Goal: Navigation & Orientation: Understand site structure

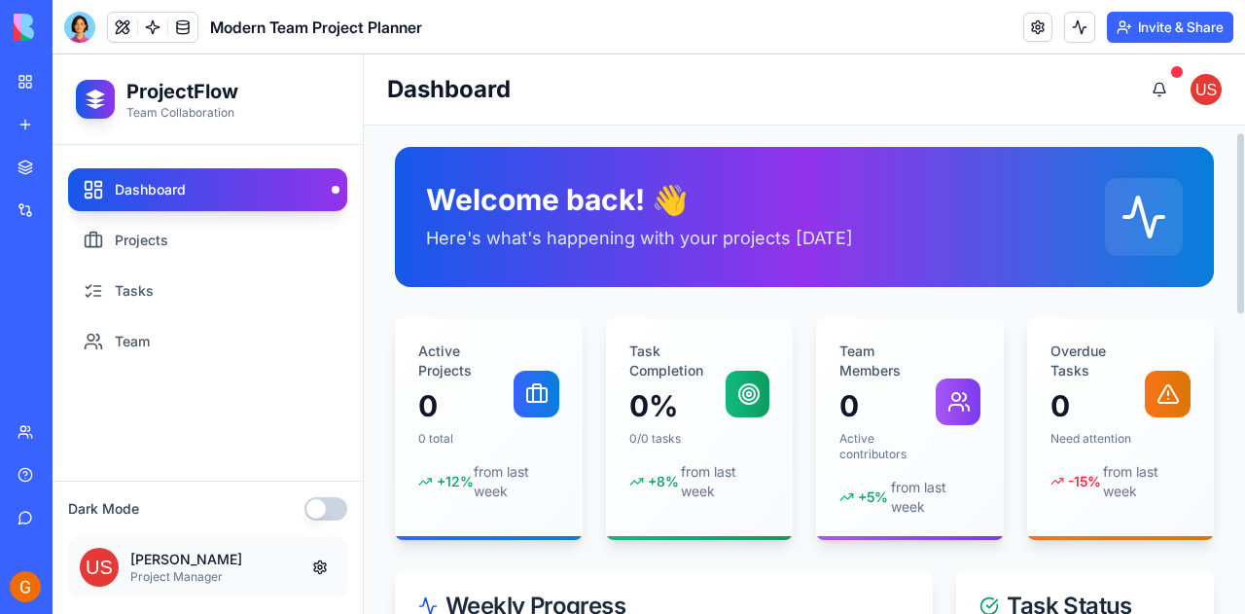
click at [1243, 279] on div at bounding box center [1240, 223] width 7 height 180
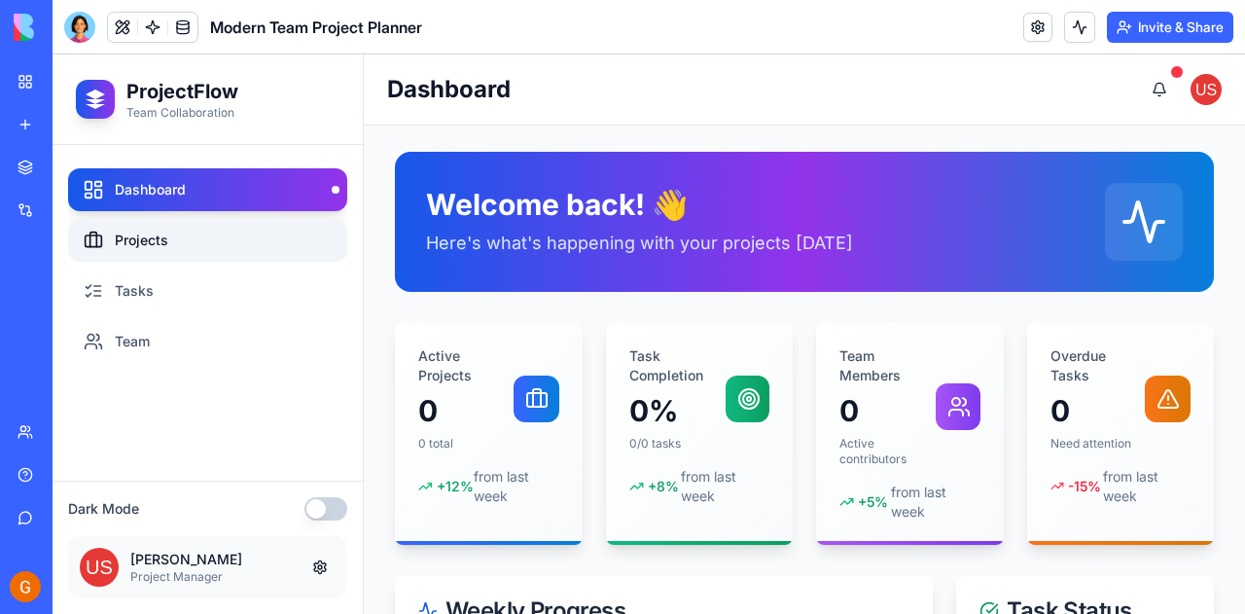
click at [251, 244] on link "Projects" at bounding box center [207, 240] width 279 height 43
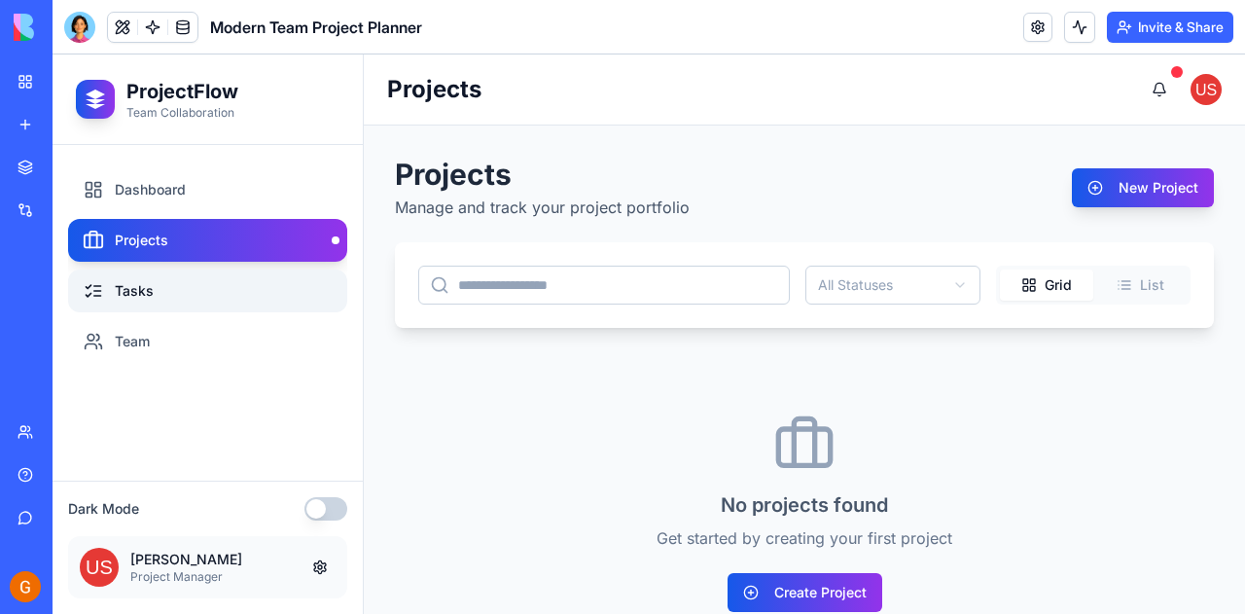
click at [195, 304] on link "Tasks" at bounding box center [207, 290] width 279 height 43
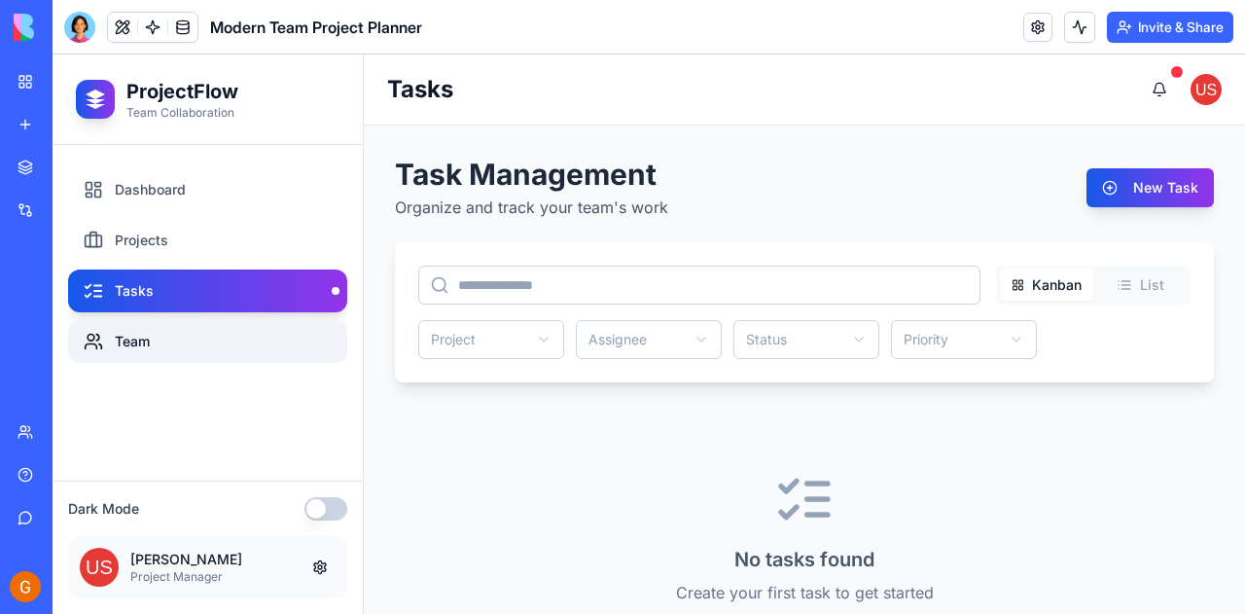
click at [174, 346] on link "Team" at bounding box center [207, 341] width 279 height 43
